Goal: Register for event/course

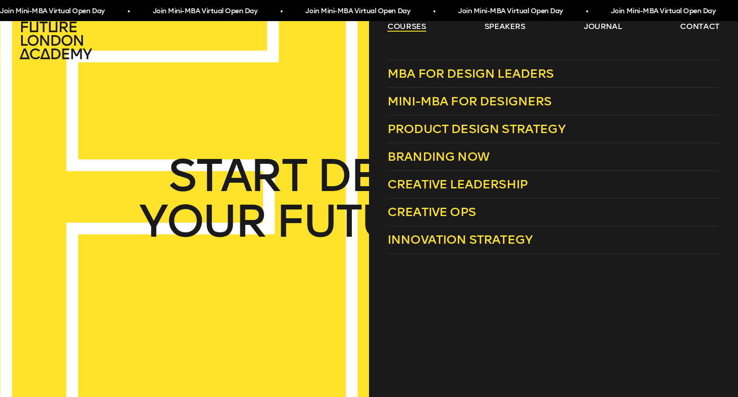
click at [418, 27] on link "courses" at bounding box center [406, 26] width 39 height 11
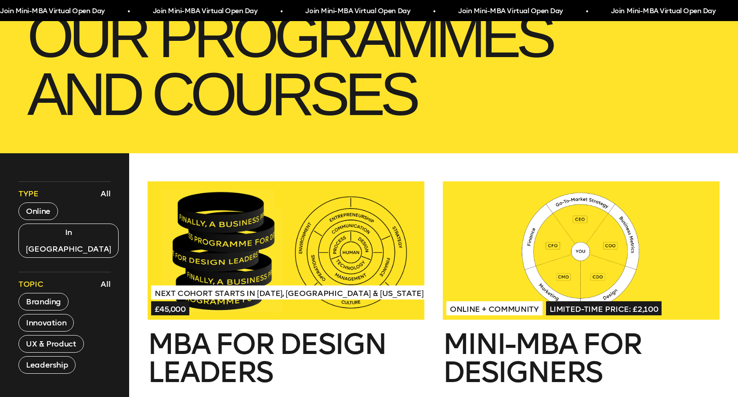
scroll to position [341, 0]
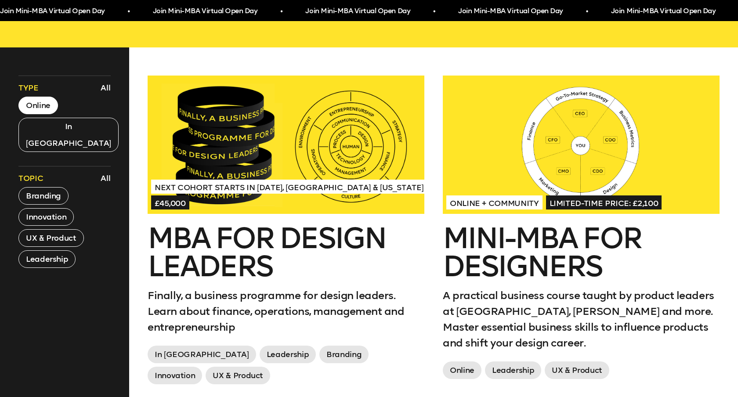
click at [40, 105] on button "Online" at bounding box center [38, 106] width 40 height 18
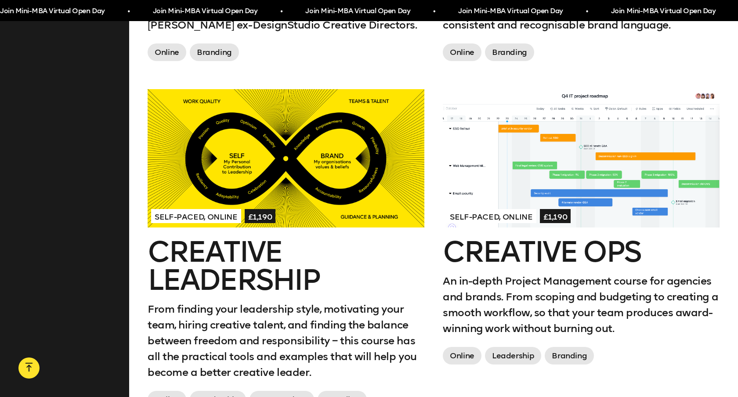
scroll to position [995, 0]
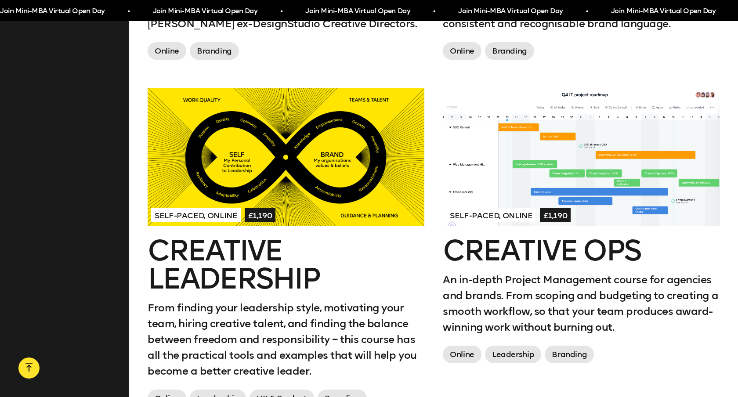
click at [259, 261] on h2 "Creative Leadership" at bounding box center [286, 265] width 277 height 56
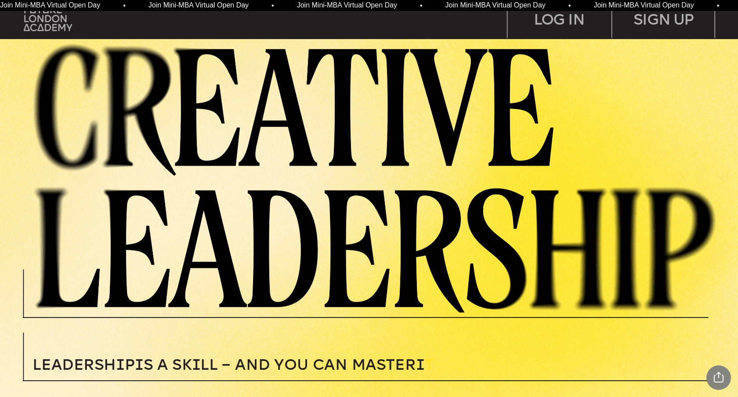
scroll to position [218, 0]
